Goal: Find specific page/section: Find specific page/section

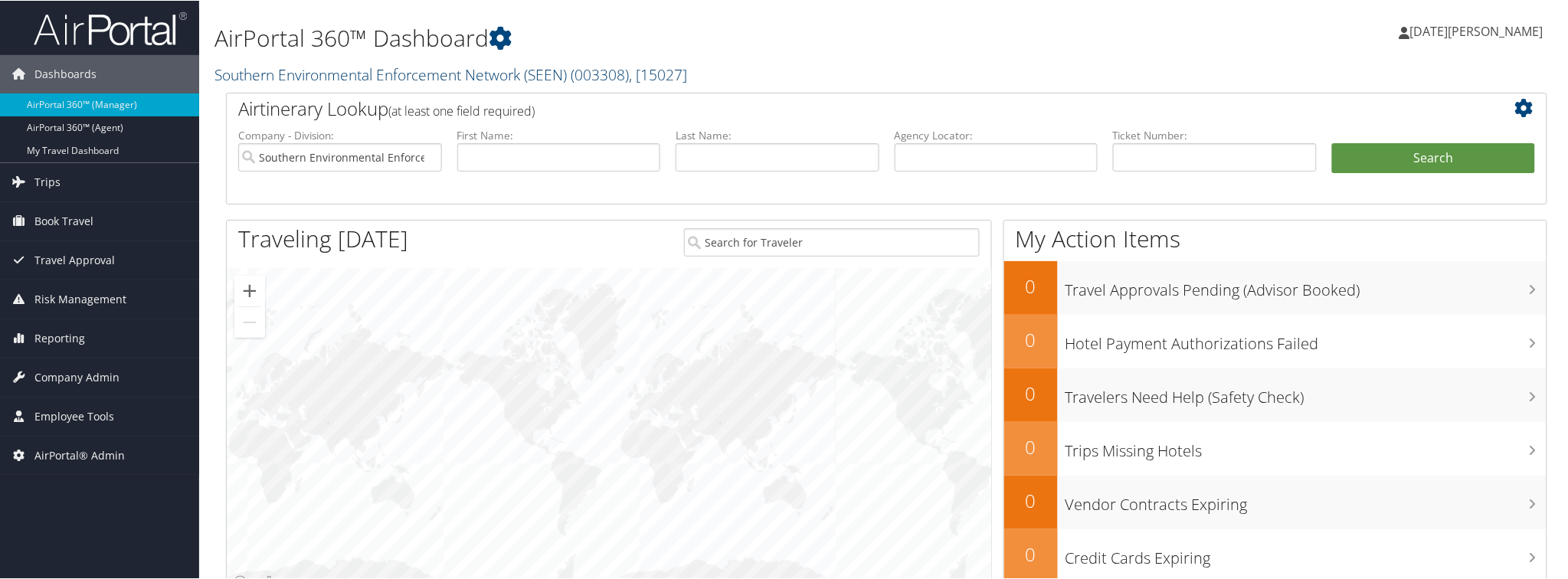
click at [393, 77] on link "Southern Environmental Enforcement Network (SEEN) ( 003308 ) , [ 15027 ]" at bounding box center [450, 74] width 473 height 21
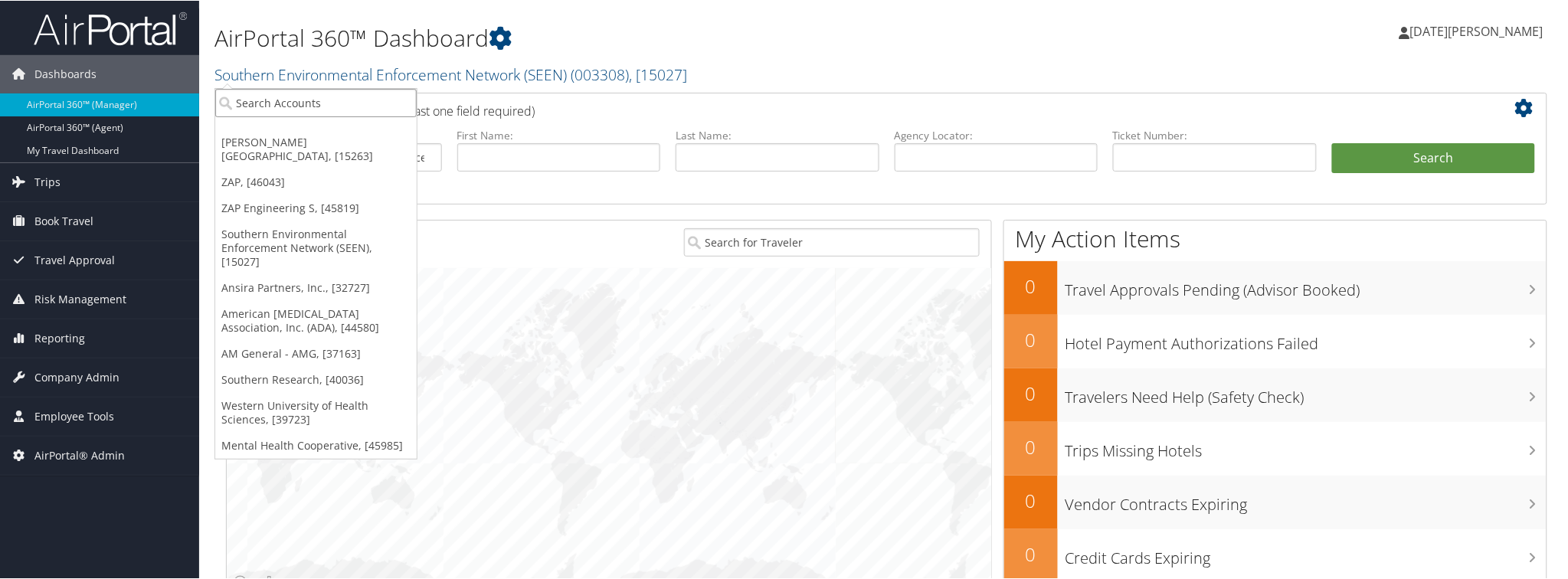
click at [392, 101] on input "search" at bounding box center [315, 102] width 201 height 29
paste input "301062"
type input "301062"
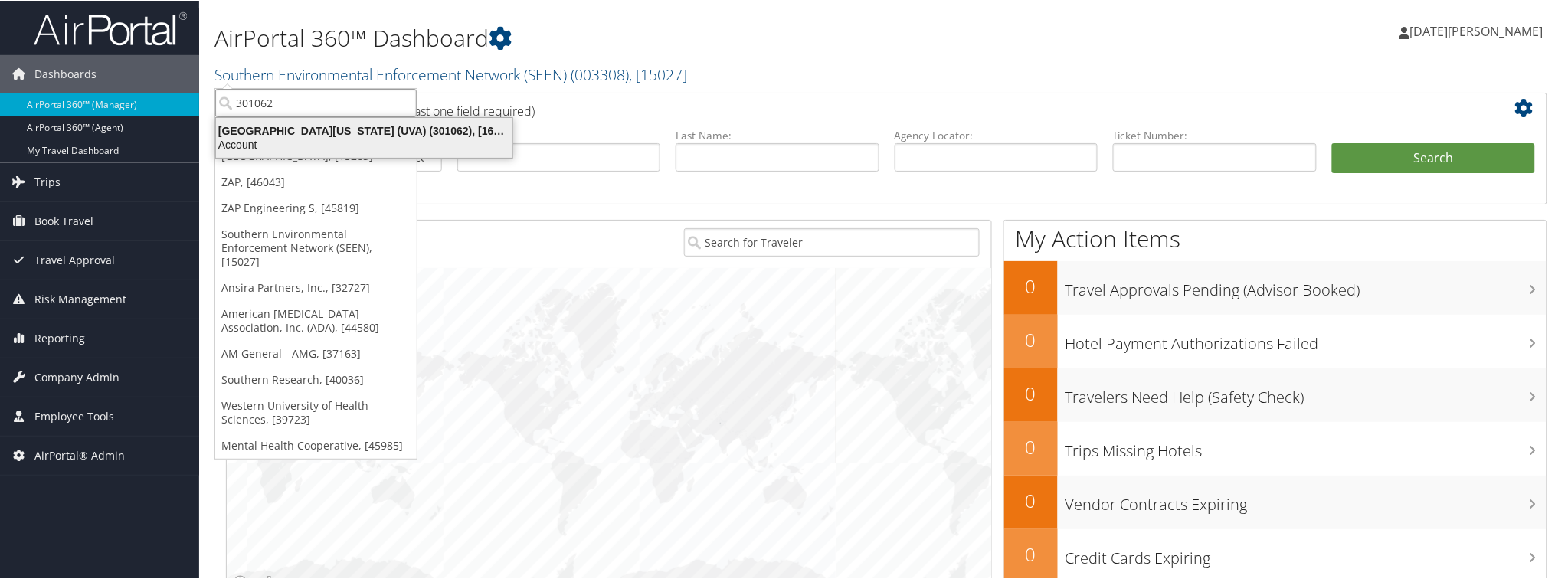
click at [308, 138] on div "Account" at bounding box center [364, 144] width 315 height 14
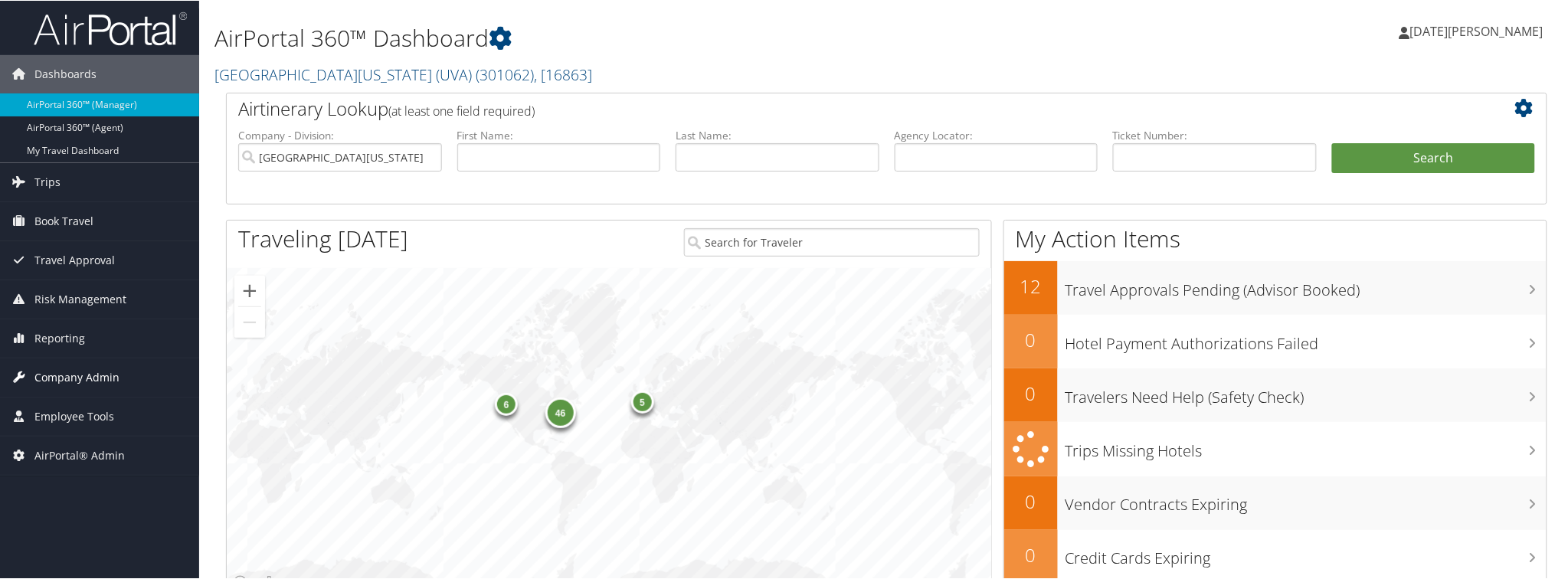
click at [77, 379] on span "Company Admin" at bounding box center [77, 377] width 85 height 38
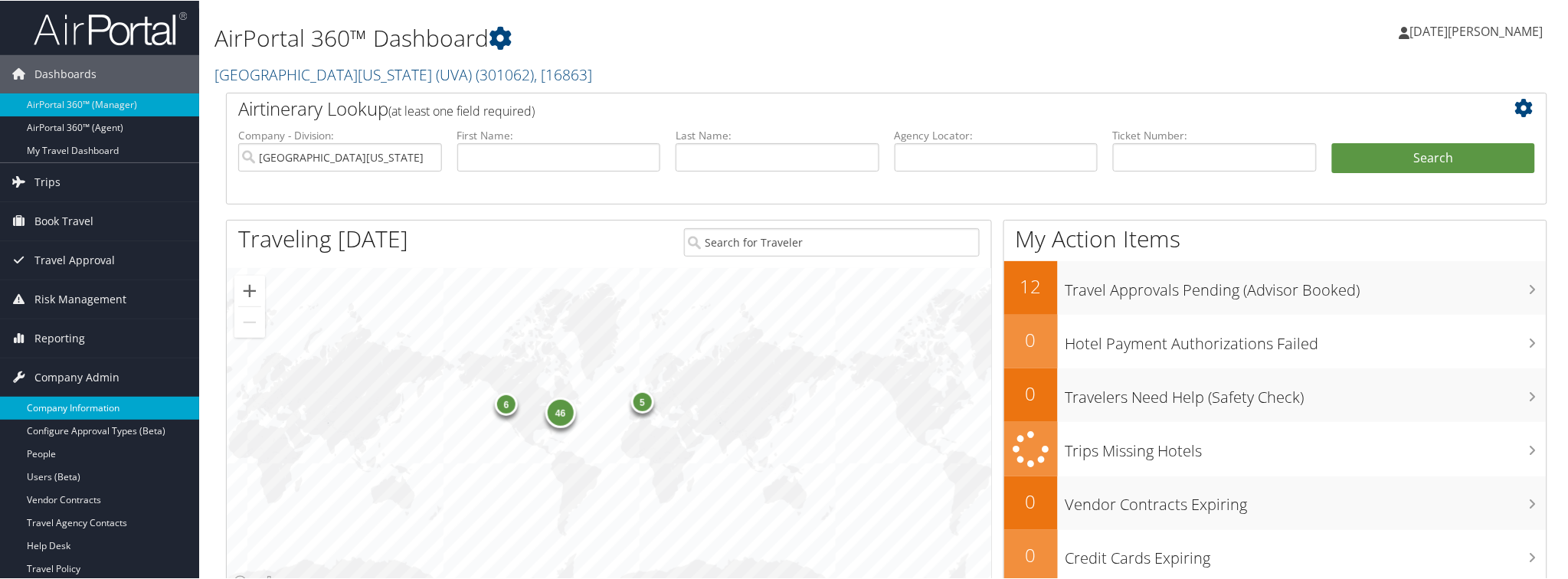
click at [83, 404] on link "Company Information" at bounding box center [99, 407] width 199 height 23
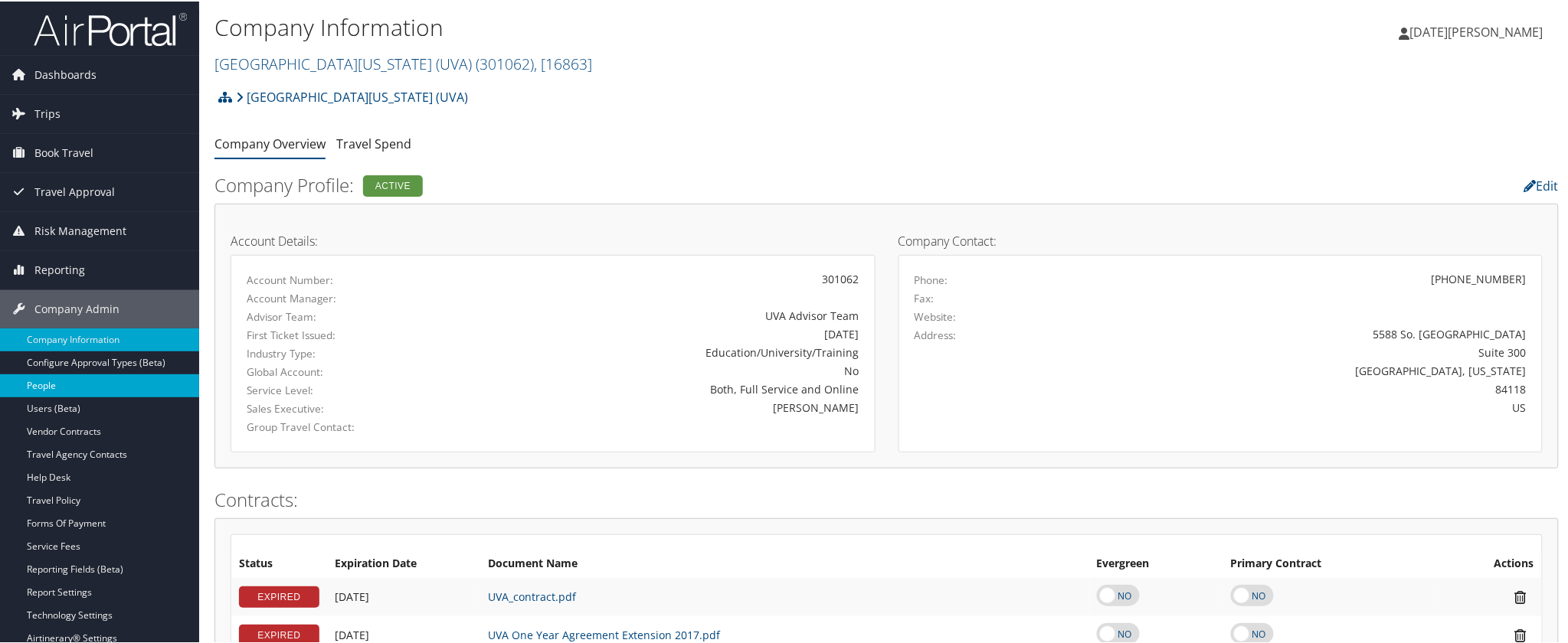
scroll to position [85, 0]
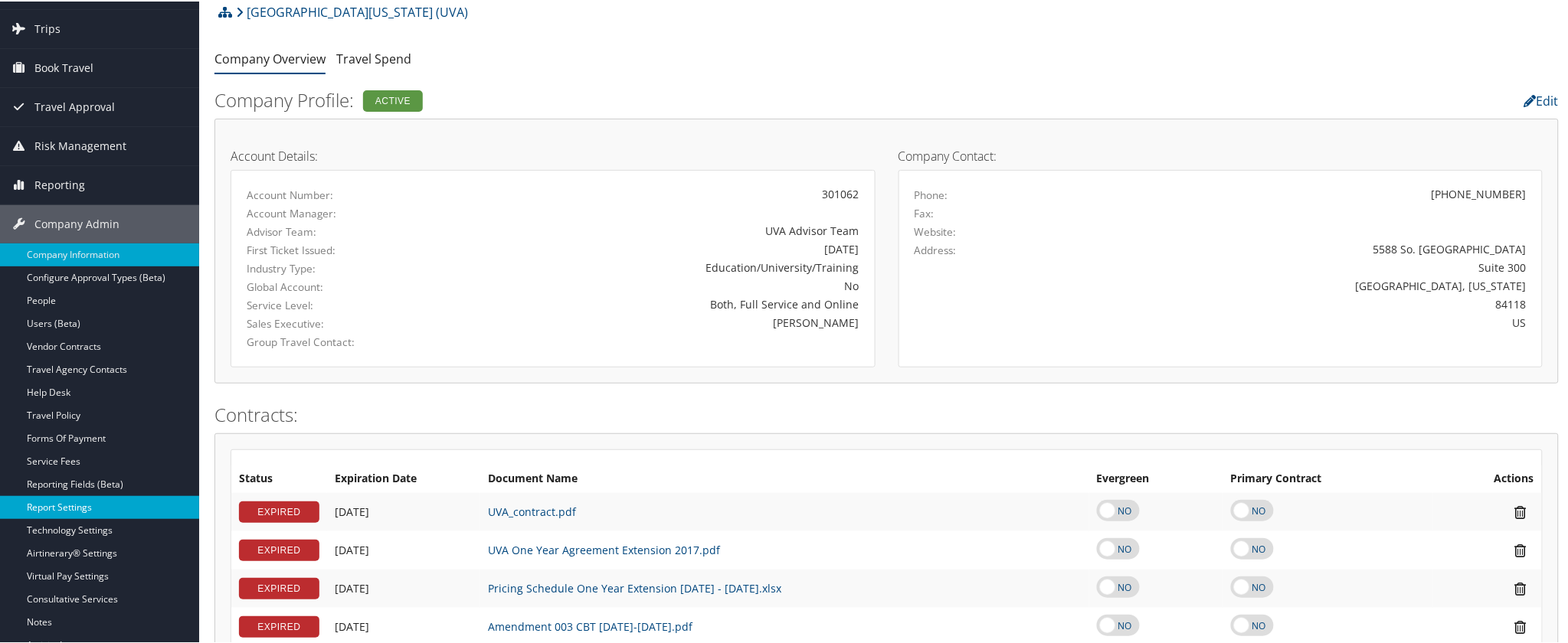
click at [65, 504] on link "Report Settings" at bounding box center [99, 506] width 199 height 23
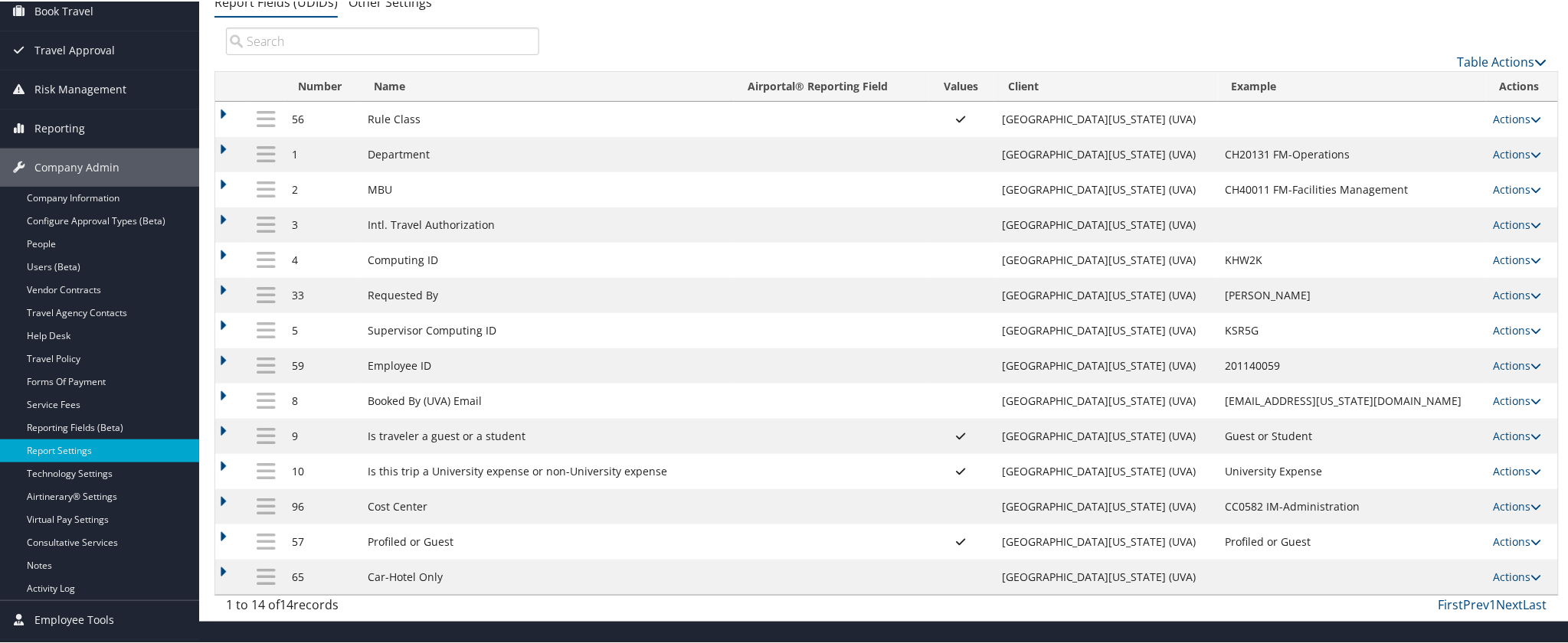
scroll to position [177, 0]
